Goal: Task Accomplishment & Management: Use online tool/utility

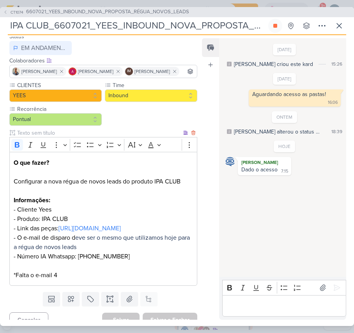
scroll to position [92, 0]
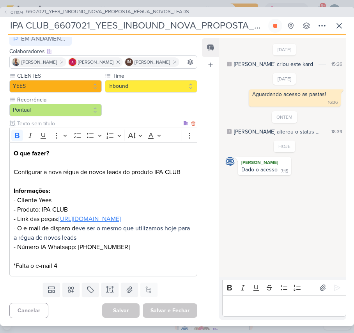
click at [70, 215] on link "[URL][DOMAIN_NAME]" at bounding box center [90, 219] width 62 height 8
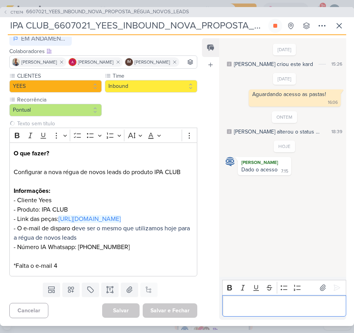
click at [314, 306] on p "Editor editing area: main" at bounding box center [284, 305] width 116 height 9
click at [314, 306] on p "a" at bounding box center [284, 305] width 116 height 9
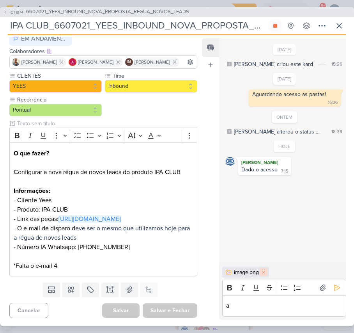
click at [262, 274] on button at bounding box center [264, 272] width 8 height 8
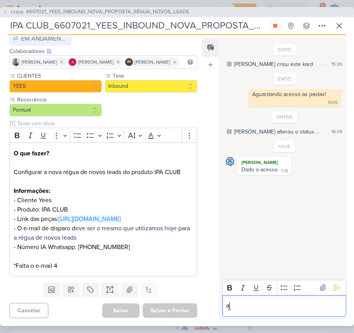
click at [257, 304] on p "a" at bounding box center [284, 305] width 116 height 9
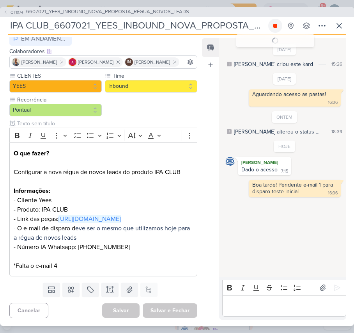
click at [279, 25] on button at bounding box center [275, 26] width 14 height 14
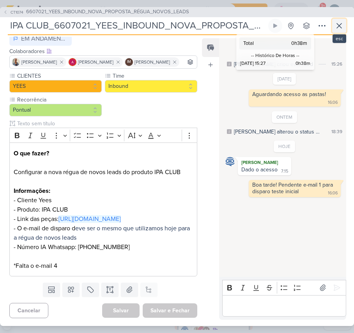
click at [338, 30] on icon at bounding box center [339, 25] width 9 height 9
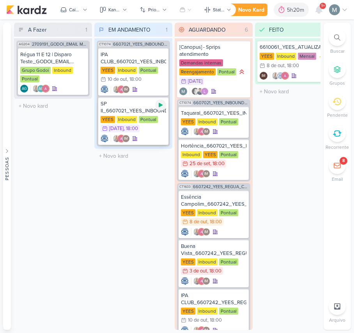
click at [158, 105] on icon at bounding box center [161, 105] width 6 height 6
click at [135, 123] on div "YEES Inbound Pontual 9/10 [DATE] 18:00" at bounding box center [134, 124] width 66 height 17
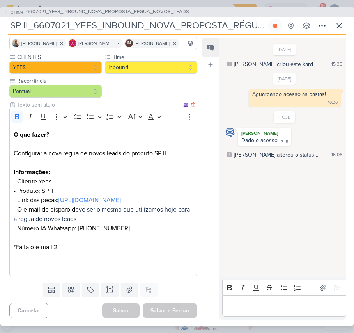
scroll to position [111, 0]
click at [45, 208] on p "O que fazer? Configurar a nova régua de novos leads do produto SP II Informaçõe…" at bounding box center [103, 181] width 179 height 103
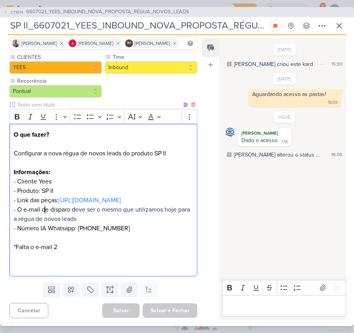
click at [44, 207] on p "O que fazer? Configurar a nova régua de novos leads do produto SP II Informaçõe…" at bounding box center [103, 181] width 179 height 103
click at [59, 196] on link "[URL][DOMAIN_NAME]" at bounding box center [90, 200] width 62 height 8
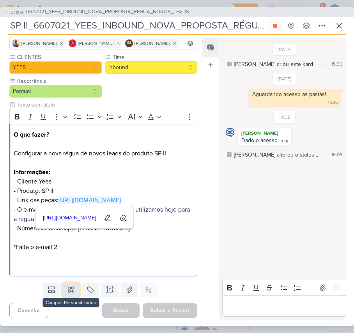
click at [76, 283] on button at bounding box center [70, 289] width 17 height 14
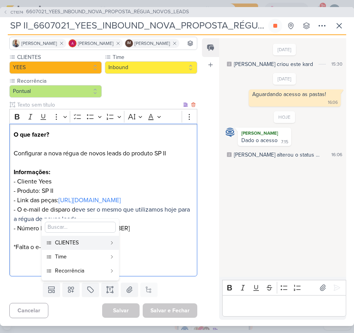
click at [133, 243] on p "*Falta o e-mail 2" at bounding box center [103, 251] width 179 height 37
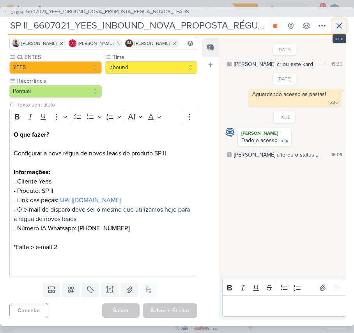
click at [341, 23] on icon at bounding box center [339, 25] width 9 height 9
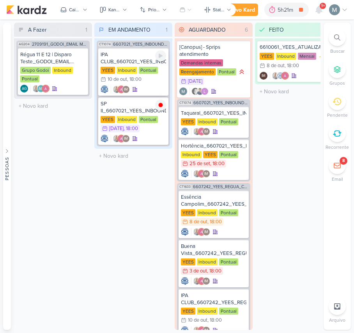
click at [105, 81] on icon at bounding box center [103, 78] width 5 height 5
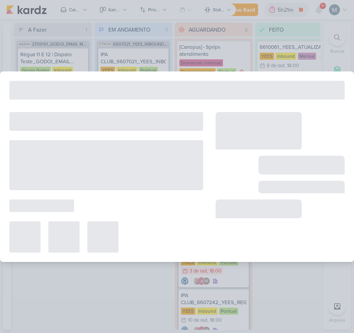
click at [105, 81] on div at bounding box center [177, 90] width 336 height 19
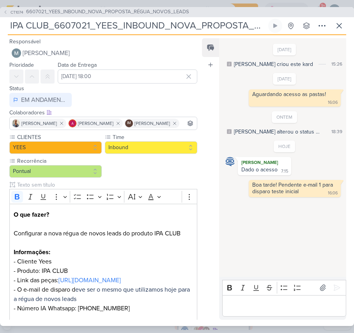
drag, startPoint x: 43, startPoint y: 22, endPoint x: -1, endPoint y: 25, distance: 43.8
click at [0, 25] on html "1.107.0 [GEOGRAPHIC_DATA] Ctrl + k 5h21m SP II_6607021_YEES_INBOUND_NOVA_PROPOS…" at bounding box center [177, 166] width 354 height 333
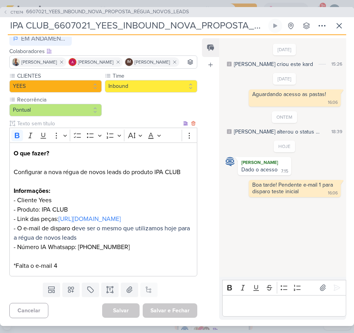
click at [94, 245] on p "O que fazer? Configurar a nova régua de novos leads do produto IPA CLUB Informa…" at bounding box center [103, 200] width 179 height 103
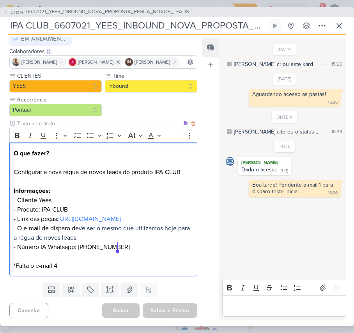
click at [94, 245] on p "O que fazer? Configurar a nova régua de novos leads do produto IPA CLUB Informa…" at bounding box center [103, 200] width 179 height 103
click at [133, 249] on p "O que fazer? Configurar a nova régua de novos leads do produto IPA CLUB Informa…" at bounding box center [103, 200] width 179 height 103
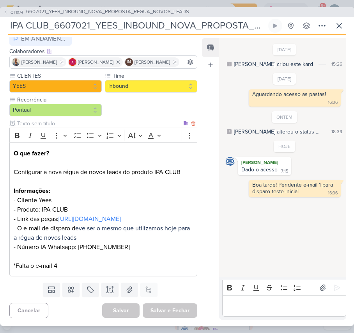
click at [86, 252] on p "*Falta o e-mail 4" at bounding box center [103, 261] width 179 height 19
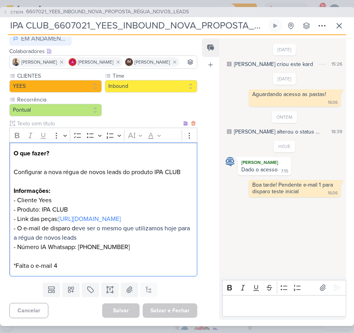
click at [86, 252] on p "⁠⁠⁠⁠⁠⁠⁠ *Falta o e-mail 4" at bounding box center [103, 261] width 179 height 19
click at [86, 245] on p "O que fazer? Configurar a nova régua de novos leads do produto IPA CLUB Informa…" at bounding box center [103, 200] width 179 height 103
copy p "551531912535"
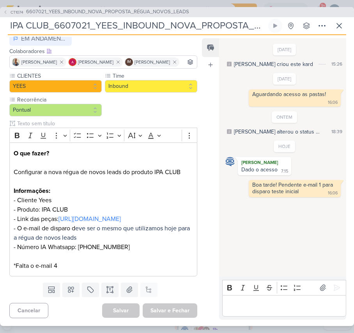
click at [245, 225] on div "[DATE] [PERSON_NAME] criou este kard 15:26 [DATE] 16:06 16:06" at bounding box center [282, 158] width 126 height 238
drag, startPoint x: 339, startPoint y: 24, endPoint x: 323, endPoint y: 14, distance: 17.9
click at [336, 23] on icon at bounding box center [339, 25] width 9 height 9
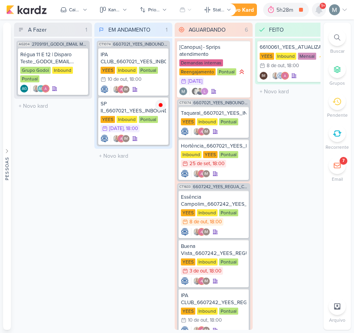
click at [318, 8] on icon at bounding box center [319, 9] width 6 height 7
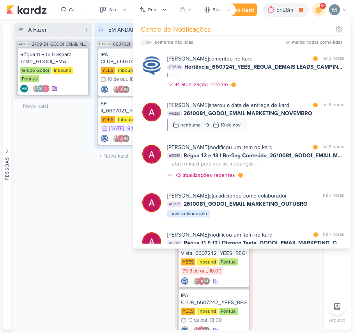
click at [179, 43] on div "somente não lidas" at bounding box center [174, 42] width 39 height 7
click at [149, 41] on label at bounding box center [146, 42] width 11 height 3
click at [146, 41] on input "checkbox" at bounding box center [143, 41] width 5 height 5
checkbox input "true"
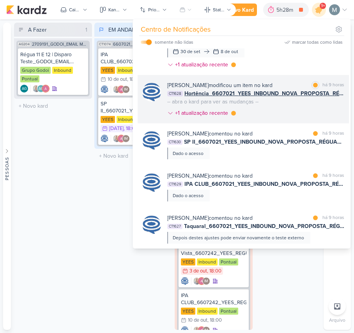
scroll to position [397, 0]
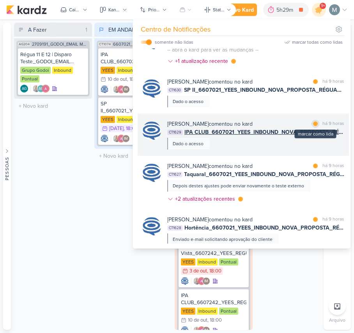
click at [313, 126] on div at bounding box center [315, 123] width 5 height 5
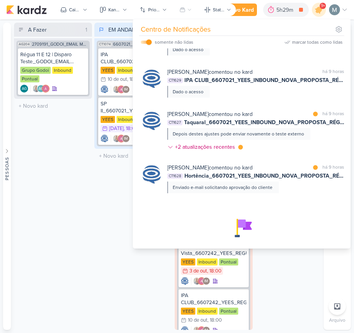
click at [87, 201] on div "A Fazer 1 Mover Para Esquerda Mover Para Direita [GEOGRAPHIC_DATA] AG204 270919…" at bounding box center [53, 176] width 78 height 307
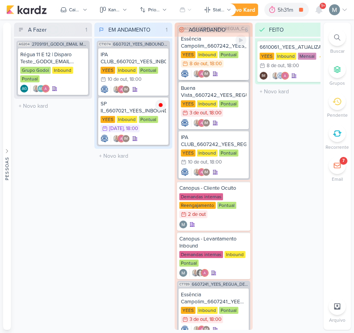
scroll to position [208, 0]
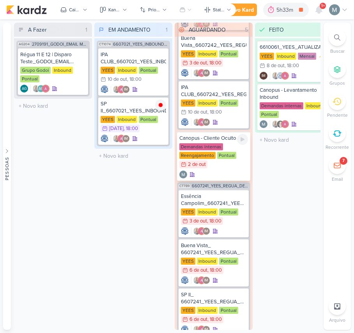
click at [208, 139] on div "Canopus - Cliente Oculto" at bounding box center [213, 138] width 69 height 7
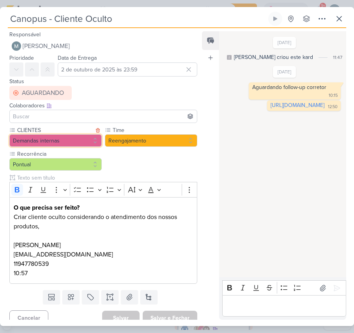
click at [41, 141] on button "Demandas internas" at bounding box center [55, 140] width 92 height 12
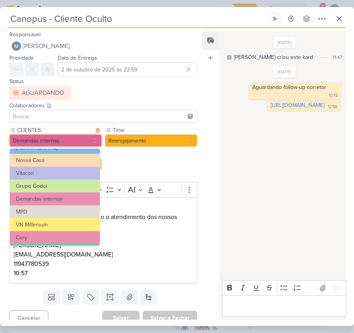
scroll to position [0, 0]
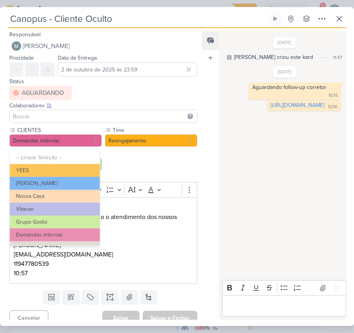
click at [239, 172] on div "[DATE] [PERSON_NAME] criou este kard 11:47 [DATE] 10:15 10:15" at bounding box center [282, 154] width 126 height 245
